Goal: Task Accomplishment & Management: Use online tool/utility

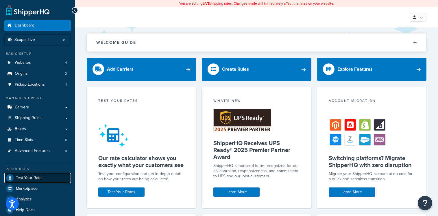
click at [27, 177] on span "Test Your Rates" at bounding box center [30, 178] width 28 height 5
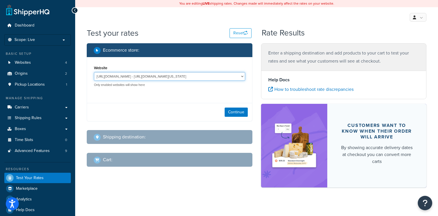
click at [167, 75] on select "http://mcstaging2.rcimetalworks.com/ - https://mcstaging2.texas-speed.com/check…" at bounding box center [169, 76] width 151 height 9
select select "bd4750d74578c5f06571c96295b2fae1"
click at [94, 73] on select "http://mcstaging2.rcimetalworks.com/ - https://mcstaging2.texas-speed.com/check…" at bounding box center [169, 76] width 151 height 9
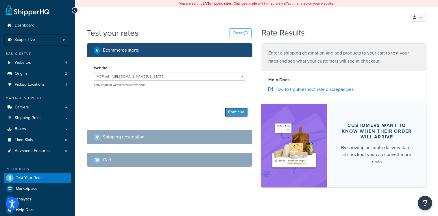
click at [238, 113] on button "Continue" at bounding box center [235, 112] width 23 height 9
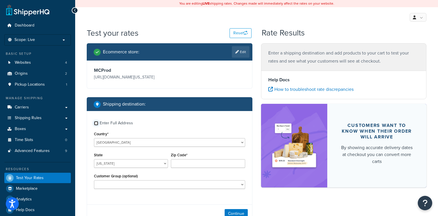
click at [96, 124] on input "Enter Full Address" at bounding box center [96, 123] width 4 height 4
checkbox input "true"
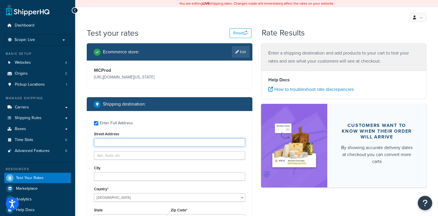
paste input "20717 Pinewalk Drive Pflugerville"
type input "20717 Pinewalk Drive Pflugerville"
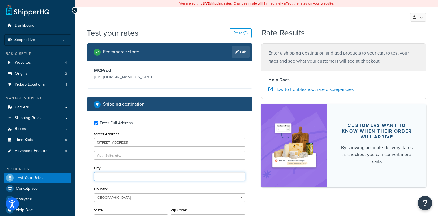
click at [128, 176] on input "City" at bounding box center [169, 176] width 151 height 9
paste input "20717 Pinewalk Drive Pflugerville"
type input "Pflugerville"
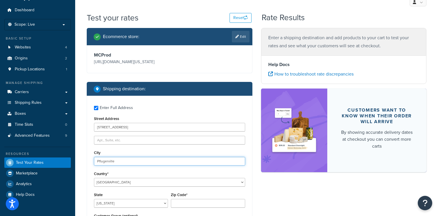
scroll to position [29, 0]
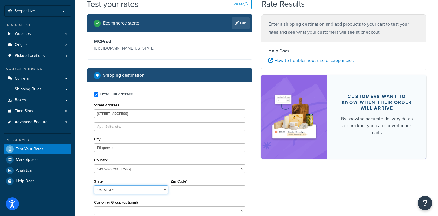
click at [123, 191] on select "Alabama Alaska American Samoa Arizona Arkansas Armed Forces Americas Armed Forc…" at bounding box center [131, 190] width 74 height 9
select select "TX"
click at [94, 186] on select "Alabama Alaska American Samoa Arizona Arkansas Armed Forces Americas Armed Forc…" at bounding box center [131, 190] width 74 height 9
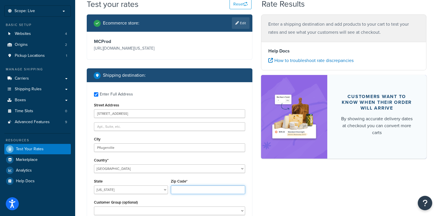
click at [181, 190] on input "Zip Code*" at bounding box center [208, 190] width 74 height 9
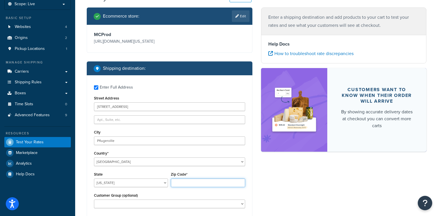
scroll to position [40, 0]
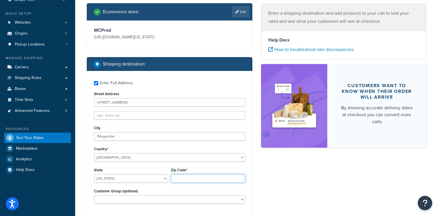
paste input "78660"
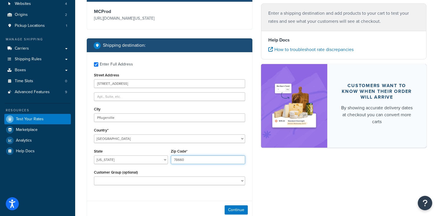
scroll to position [98, 0]
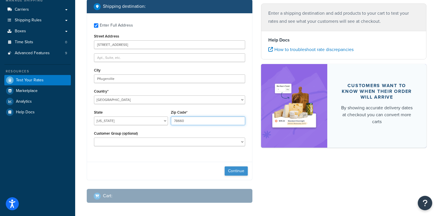
type input "78660"
click at [233, 171] on button "Continue" at bounding box center [235, 171] width 23 height 9
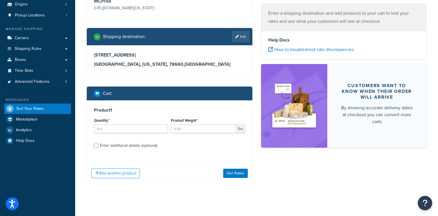
scroll to position [74, 0]
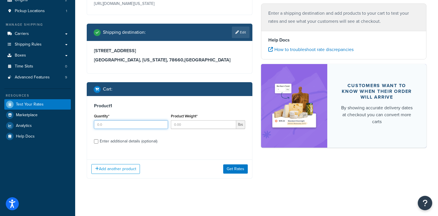
click at [138, 126] on input "Quantity*" at bounding box center [131, 124] width 74 height 9
type input "1"
type input "72.9"
click at [98, 140] on input "Enter additional details (optional)" at bounding box center [96, 142] width 4 height 4
checkbox input "true"
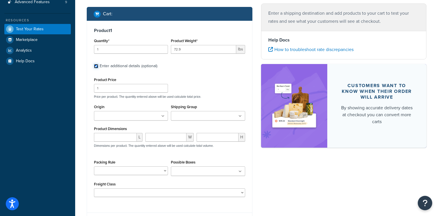
scroll to position [161, 0]
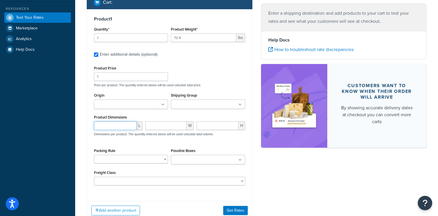
click at [118, 128] on input "number" at bounding box center [115, 126] width 43 height 9
type input "24"
type input "18"
type input "0"
type input "16"
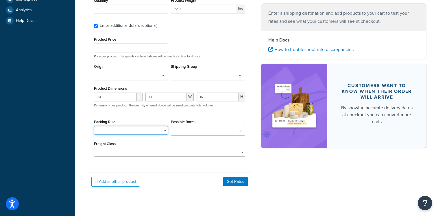
scroll to position [203, 0]
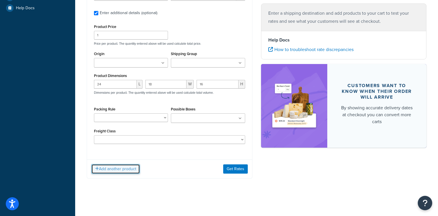
click at [114, 167] on button "Add another product" at bounding box center [115, 169] width 49 height 10
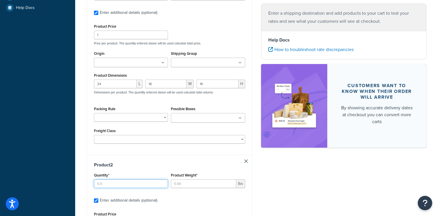
click at [130, 182] on input "Quantity*" at bounding box center [131, 184] width 74 height 9
type input "1"
click at [185, 185] on input "Product Weight*" at bounding box center [203, 184] width 65 height 9
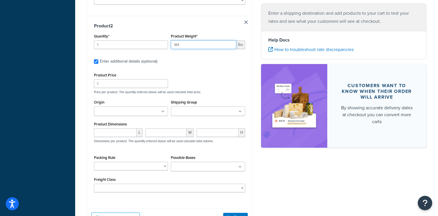
scroll to position [376, 0]
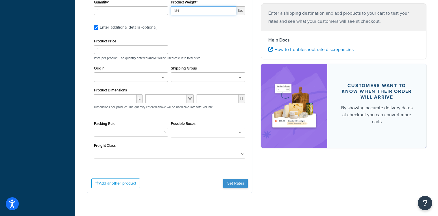
type input "184"
click at [232, 183] on button "Get Rates" at bounding box center [235, 183] width 25 height 9
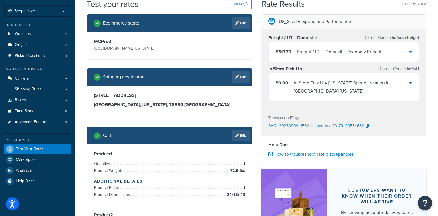
scroll to position [0, 0]
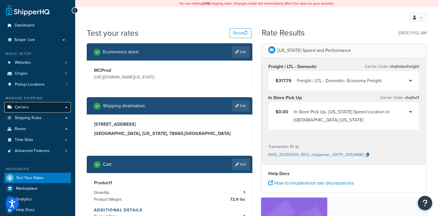
click at [44, 104] on link "Carriers" at bounding box center [37, 107] width 66 height 11
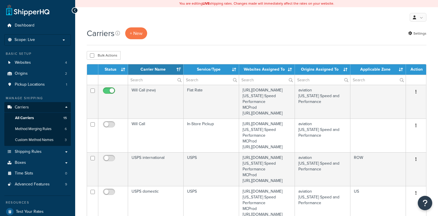
select select "15"
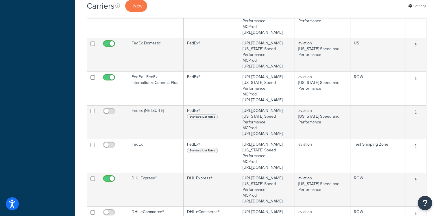
scroll to position [289, 0]
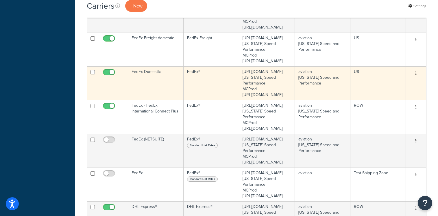
click at [235, 100] on td "FedEx®" at bounding box center [210, 83] width 55 height 34
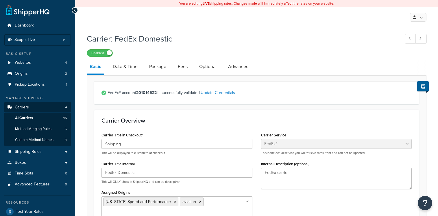
select select "fedEx"
select select "REGULAR_PICKUP"
select select "YOUR_PACKAGING"
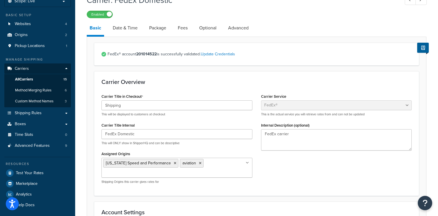
scroll to position [29, 0]
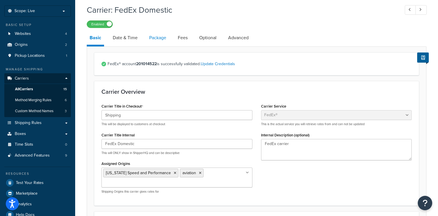
click at [159, 38] on link "Package" at bounding box center [157, 38] width 23 height 14
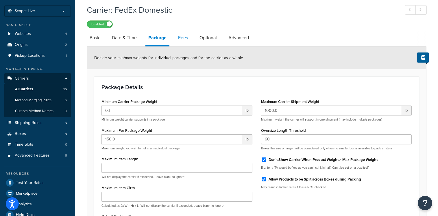
click at [183, 39] on link "Fees" at bounding box center [183, 38] width 16 height 14
select select "AFTER"
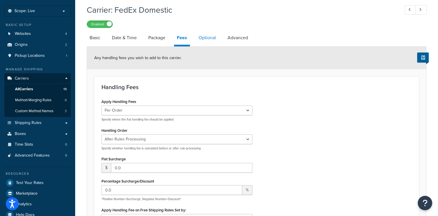
click at [210, 37] on link "Optional" at bounding box center [207, 38] width 23 height 14
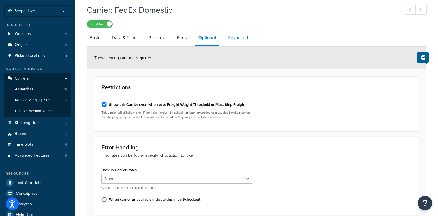
click at [236, 37] on link "Advanced" at bounding box center [237, 38] width 26 height 14
select select "false"
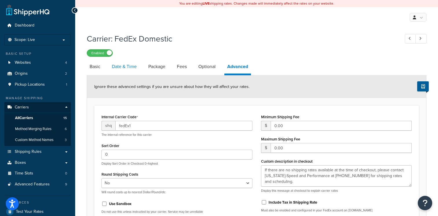
click at [124, 66] on link "Date & Time" at bounding box center [124, 67] width 31 height 14
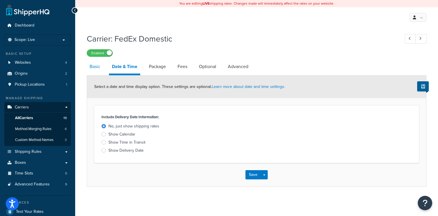
click at [92, 67] on link "Basic" at bounding box center [95, 67] width 16 height 14
select select "fedEx"
select select "REGULAR_PICKUP"
select select "YOUR_PACKAGING"
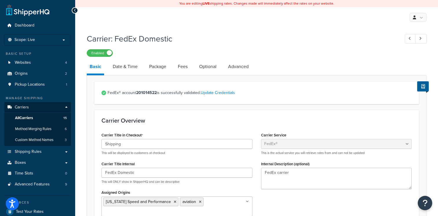
click at [337, 31] on div "Carrier: FedEx Domestic Enabled" at bounding box center [256, 43] width 339 height 27
